Goal: Find specific page/section: Find specific page/section

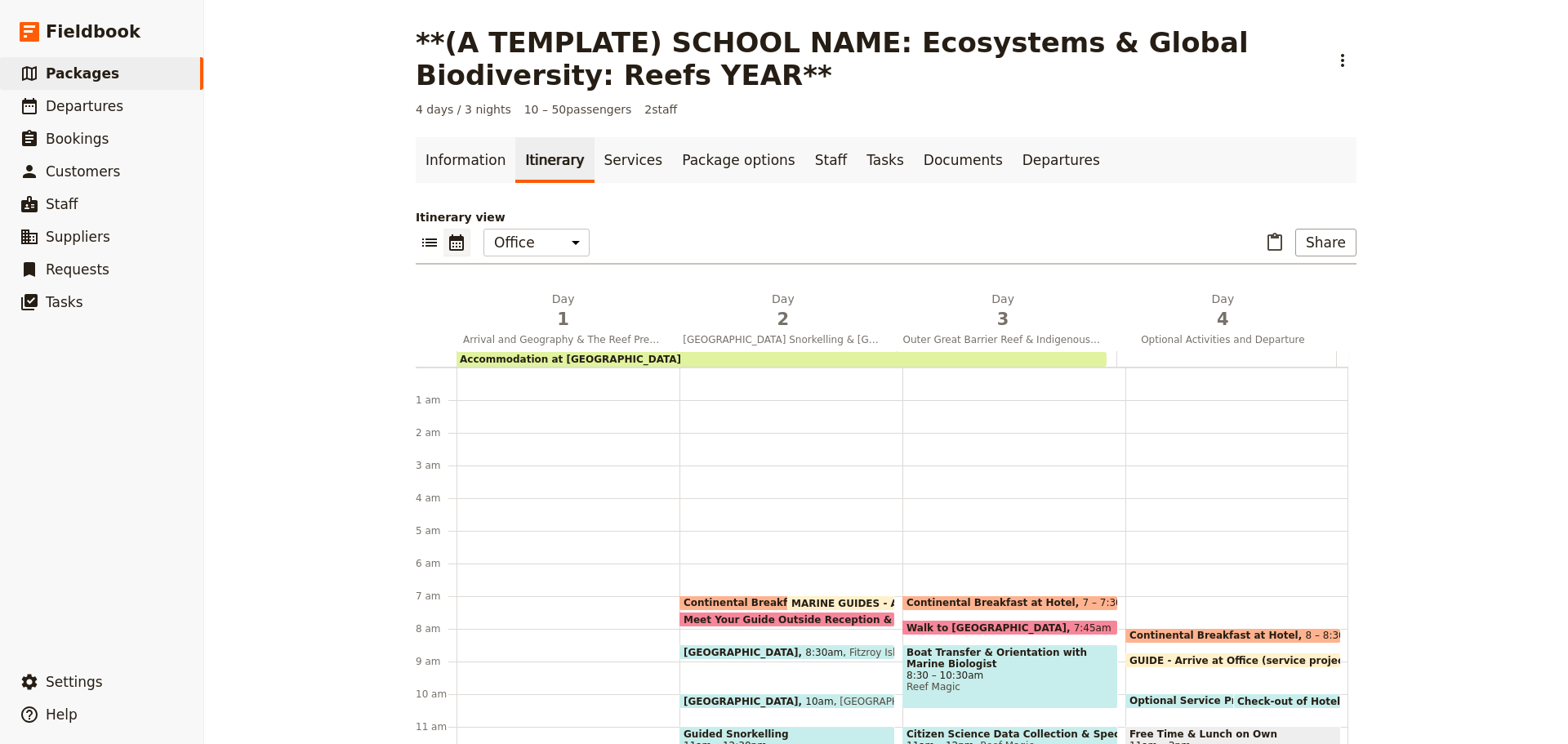
scroll to position [213, 0]
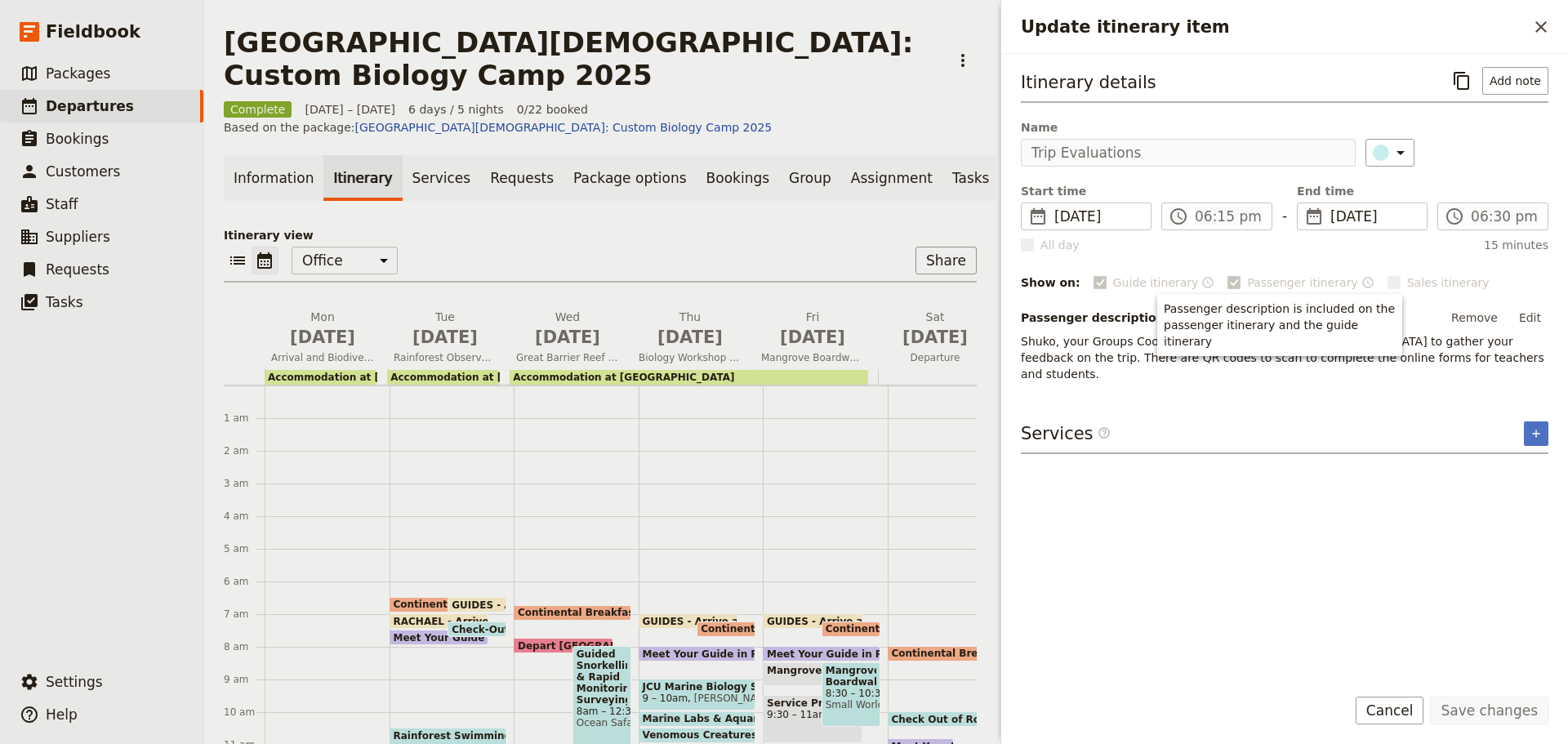
scroll to position [359, 0]
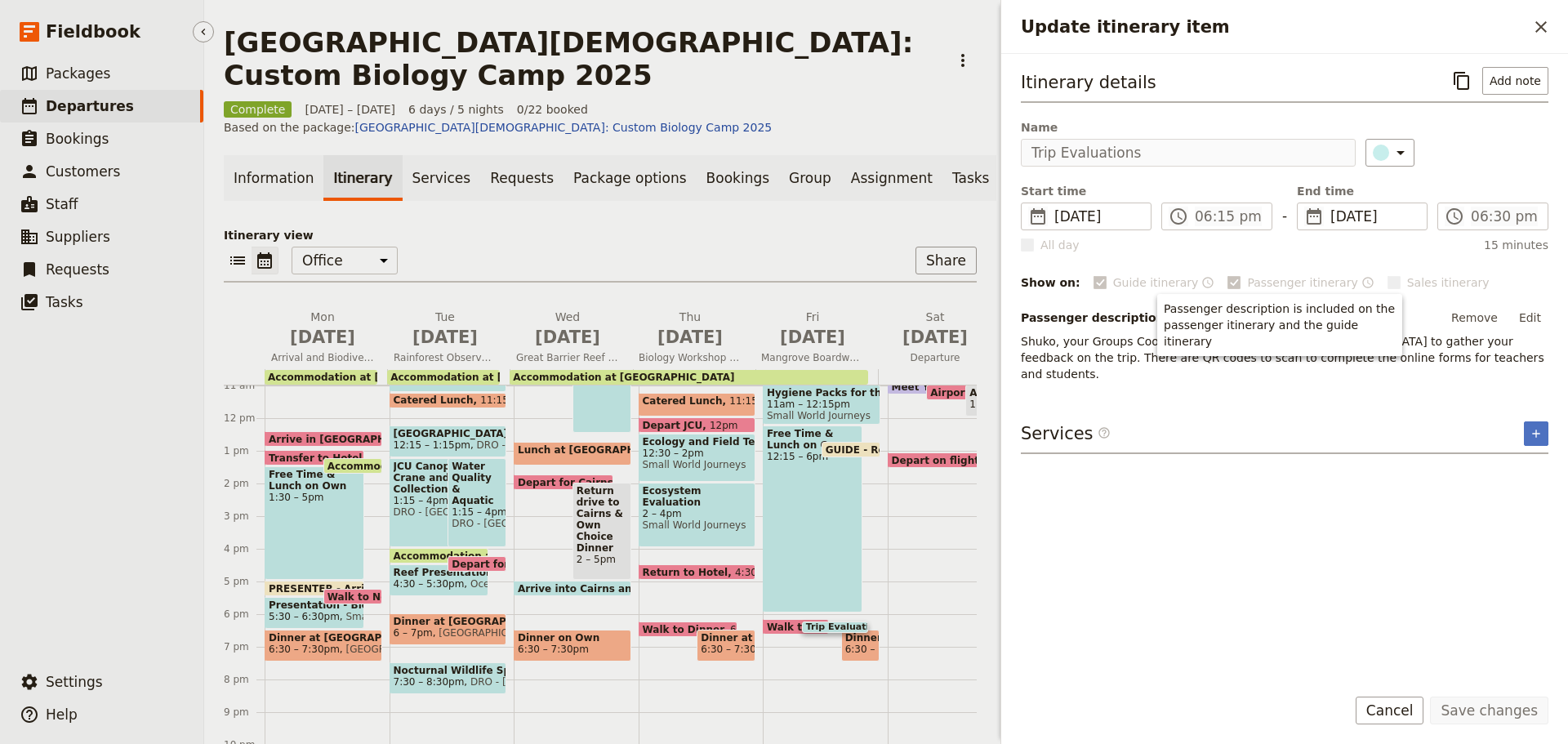
click at [144, 103] on link "​ Departures" at bounding box center [102, 106] width 203 height 33
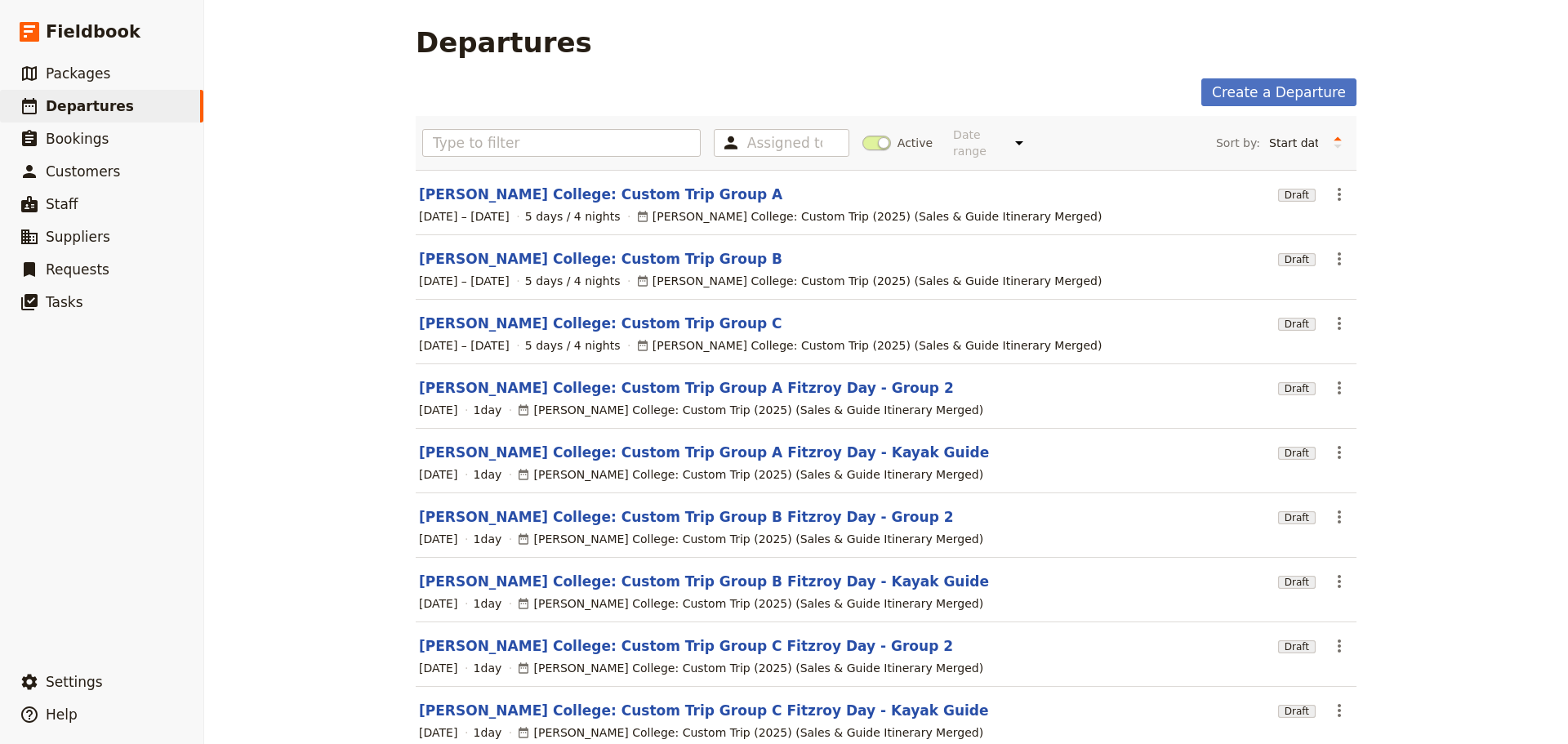
scroll to position [82, 0]
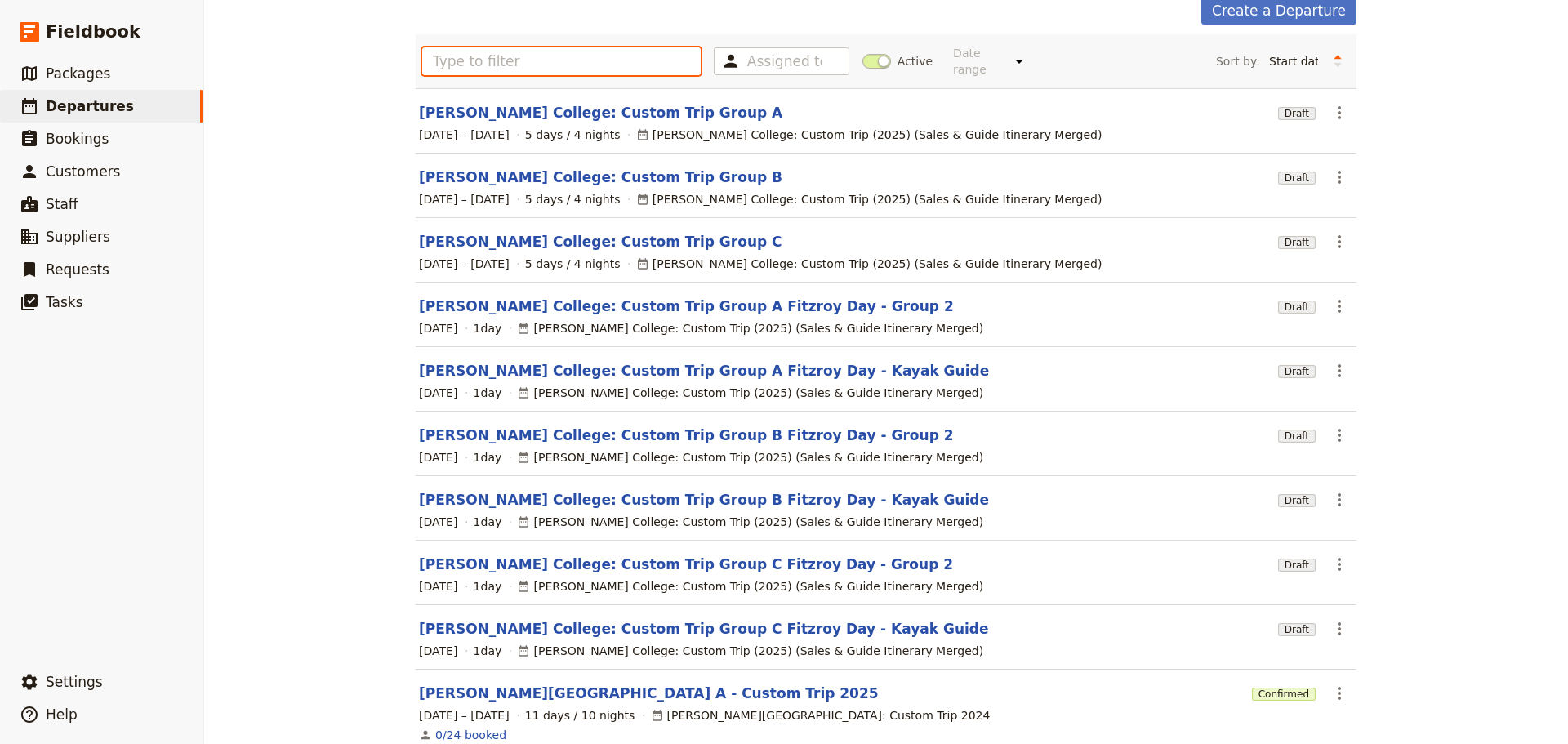
click at [549, 55] on input "text" at bounding box center [561, 61] width 278 height 27
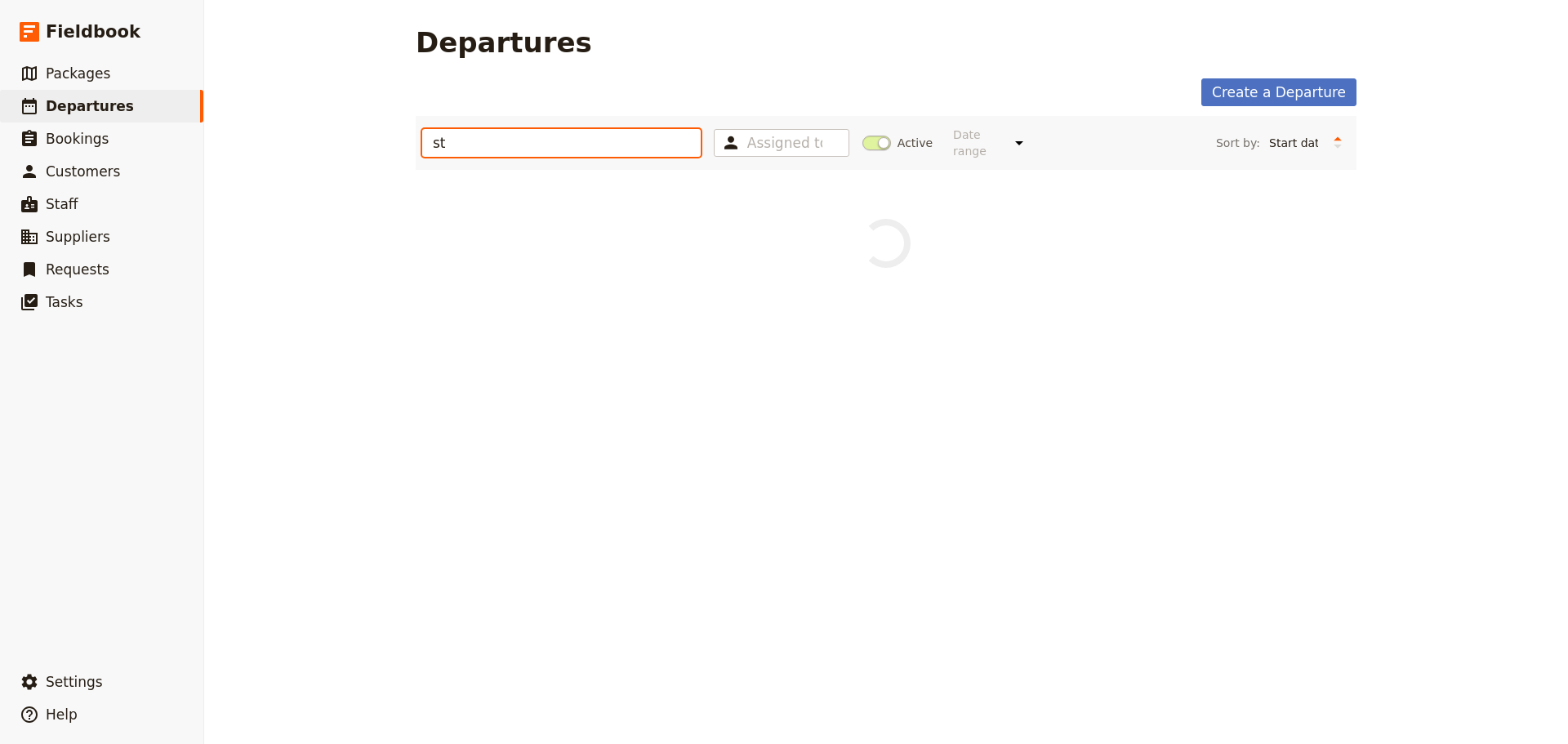
scroll to position [0, 0]
click at [80, 101] on span "Departures" at bounding box center [90, 106] width 88 height 16
click at [465, 135] on input "st [PERSON_NAME]" at bounding box center [561, 143] width 278 height 27
click at [488, 138] on input "st [PERSON_NAME]" at bounding box center [561, 143] width 278 height 27
drag, startPoint x: 480, startPoint y: 140, endPoint x: 306, endPoint y: 100, distance: 178.5
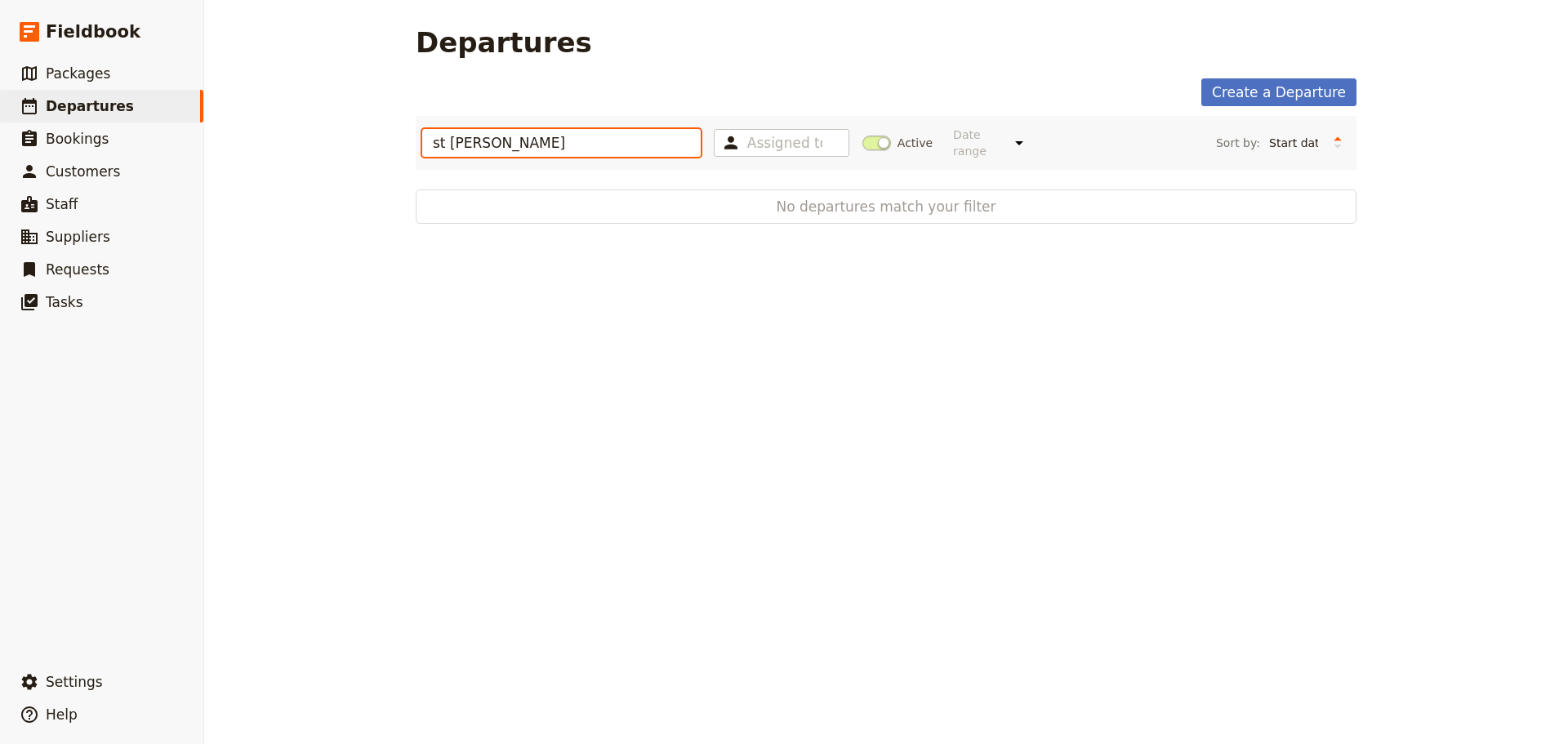
click at [241, 103] on div "Departures Create a Departure st [PERSON_NAME] Assigned to Active Date range Th…" at bounding box center [886, 372] width 1364 height 744
type input "st [PERSON_NAME]"
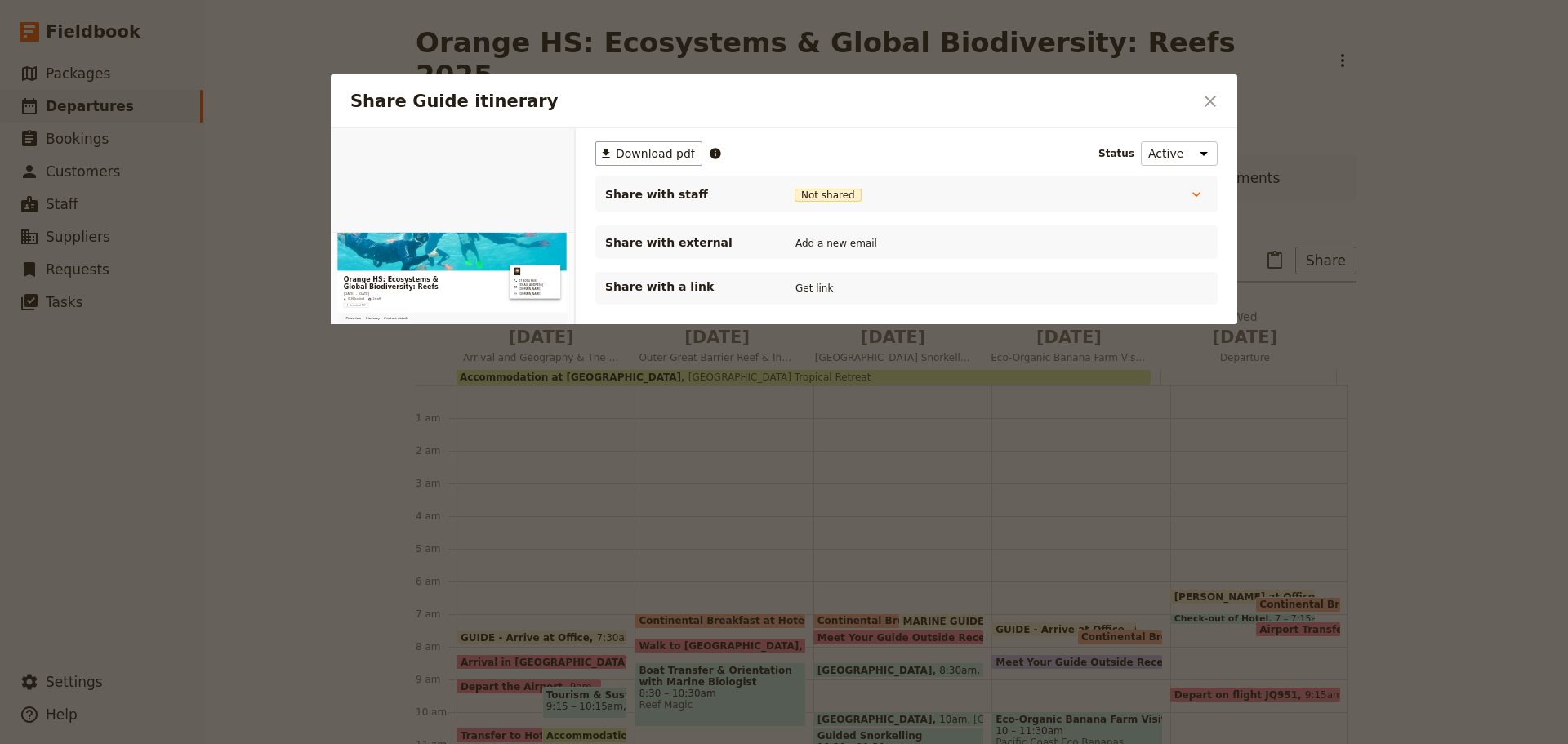
scroll to position [388, 0]
